Goal: Information Seeking & Learning: Check status

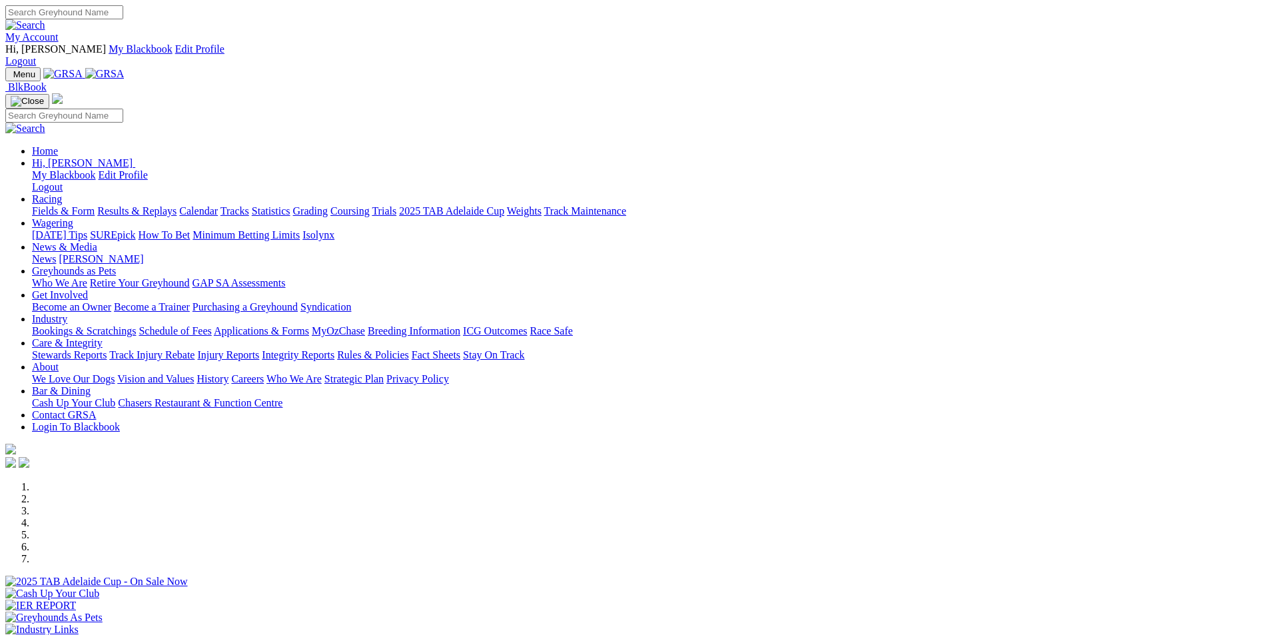
click at [177, 205] on link "Results & Replays" at bounding box center [136, 210] width 79 height 11
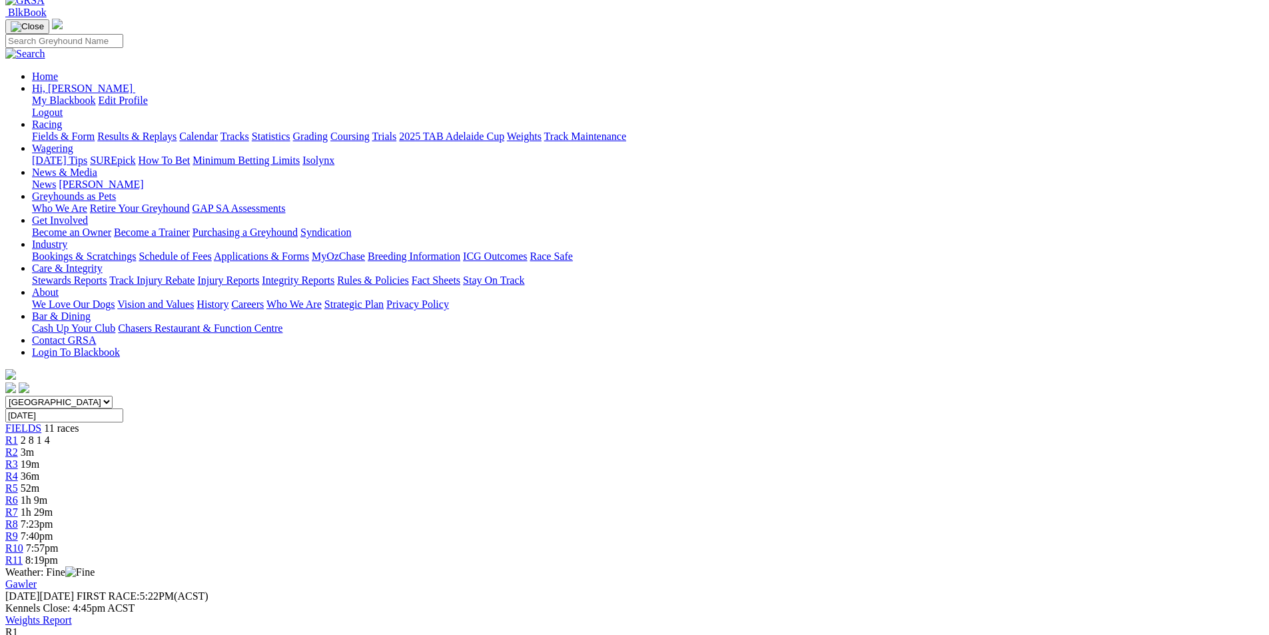
scroll to position [113, 0]
